Goal: Task Accomplishment & Management: Complete application form

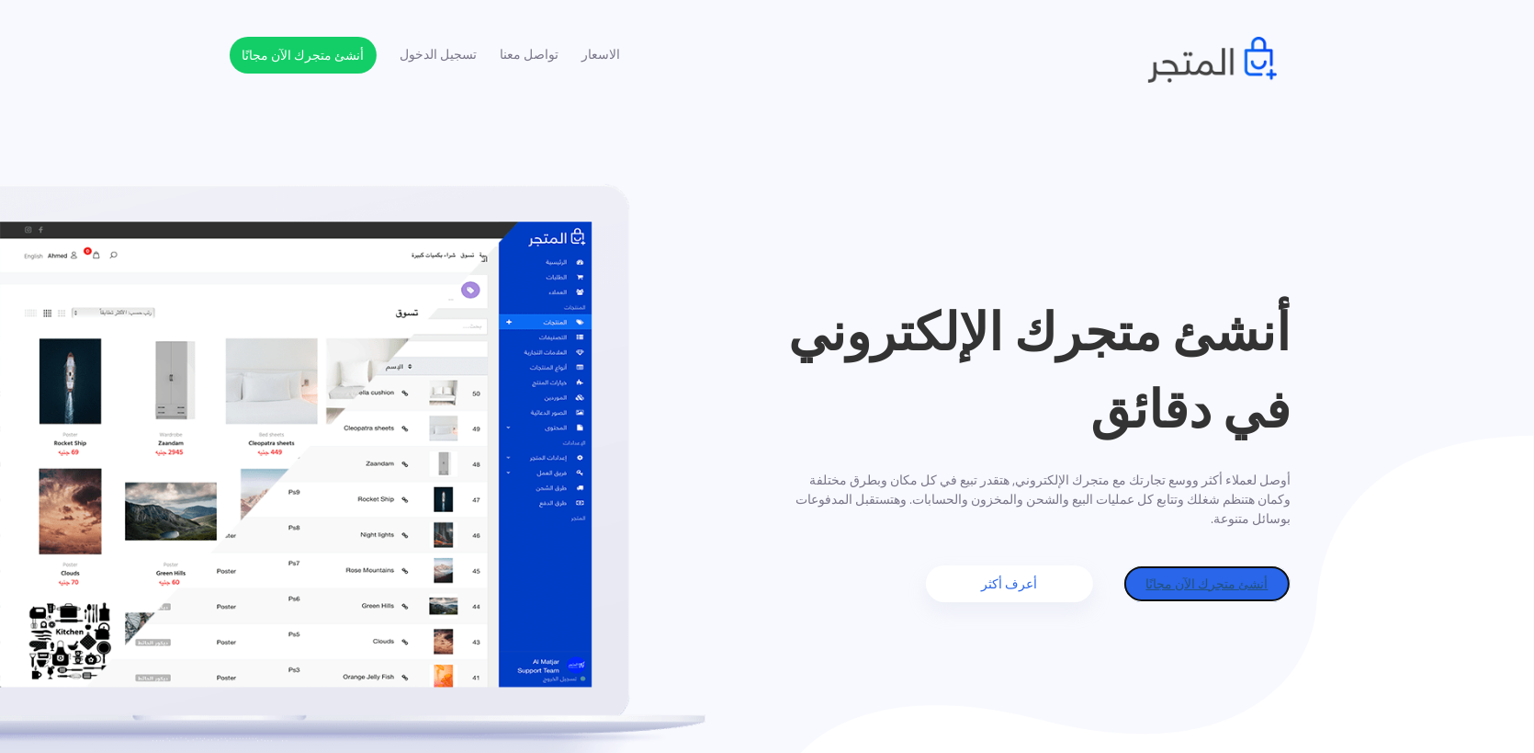
drag, startPoint x: 1187, startPoint y: 583, endPoint x: 666, endPoint y: 334, distance: 577.4
click at [1187, 583] on link "أنشئ متجرك الآن مجانًا" at bounding box center [1207, 583] width 167 height 37
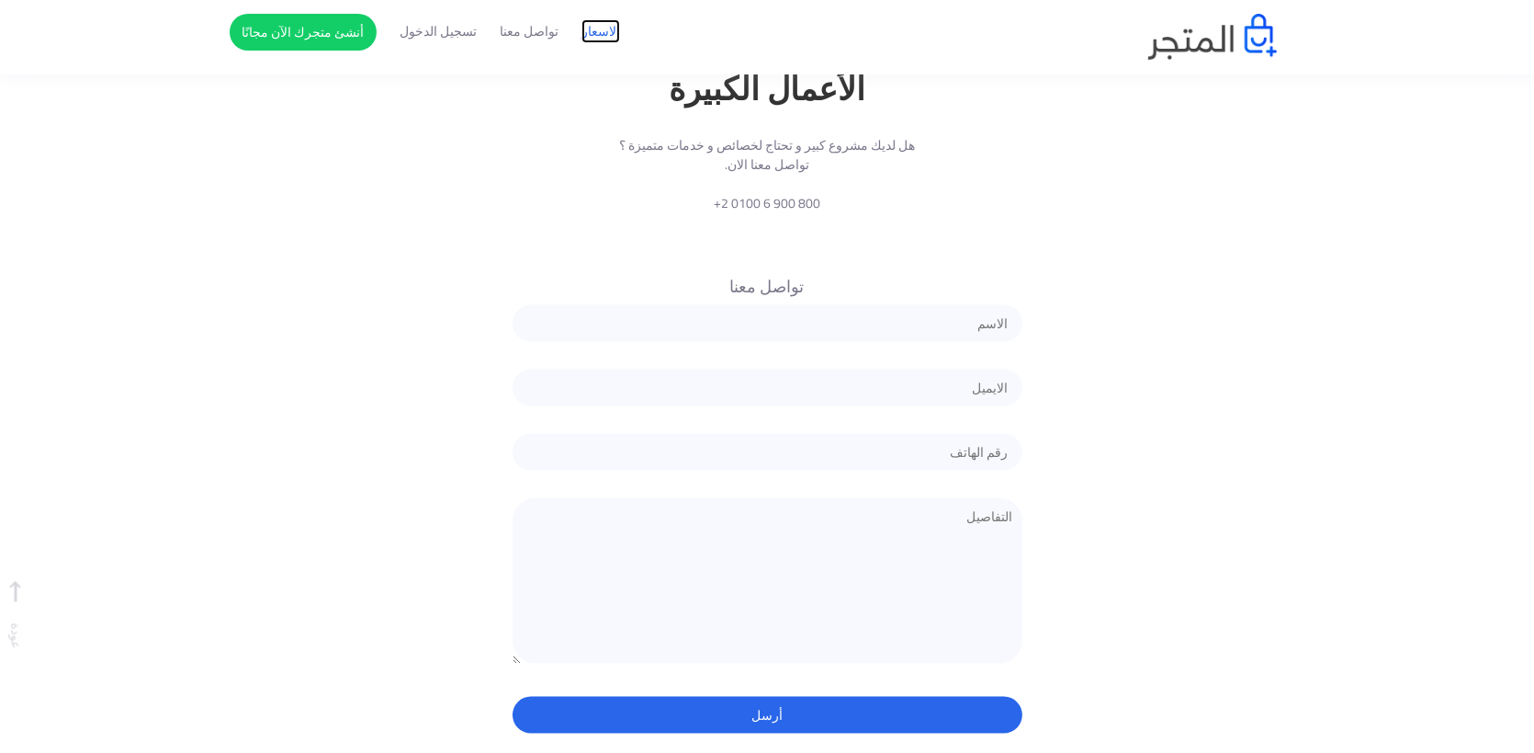
click at [606, 27] on link "الاسعار" at bounding box center [601, 31] width 39 height 19
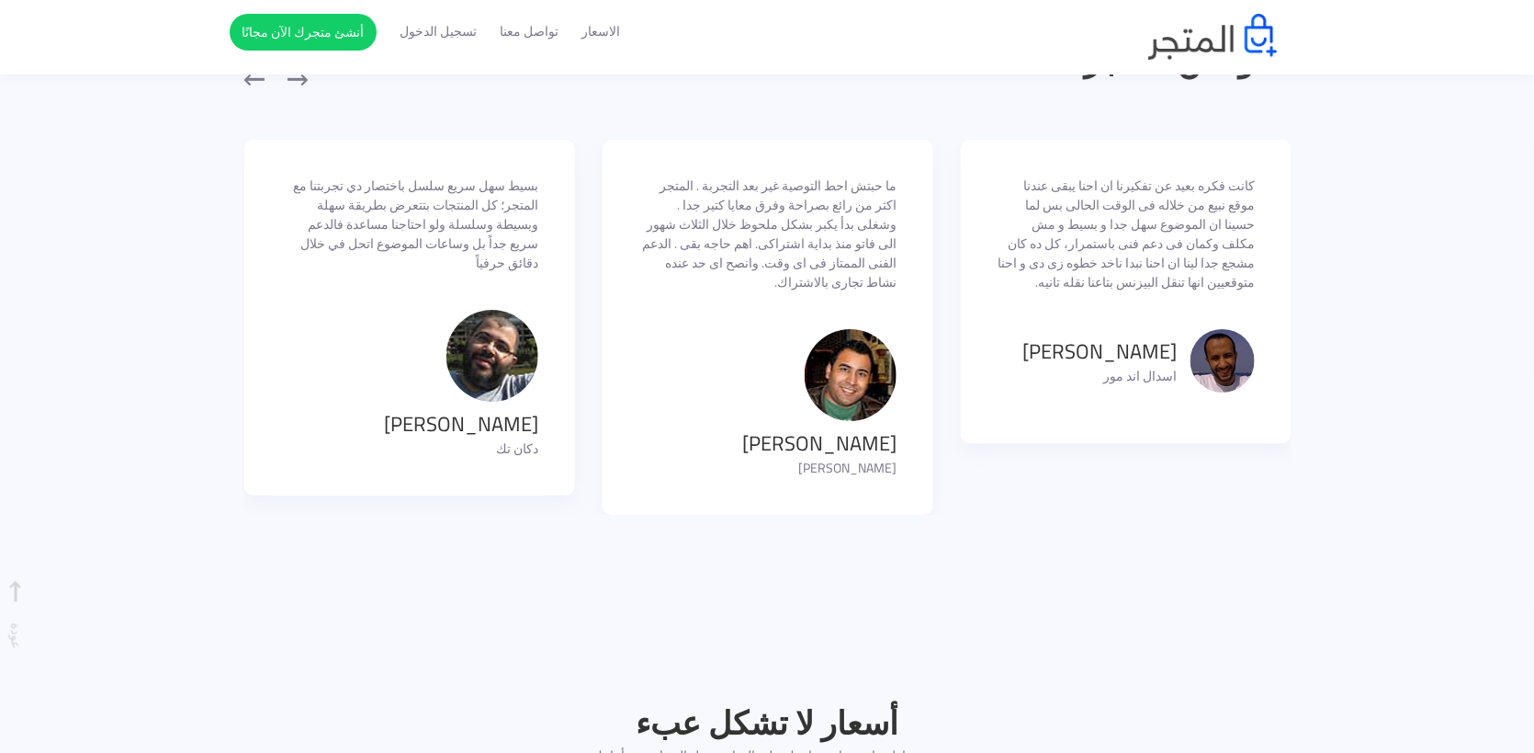
scroll to position [1481, 0]
